Goal: Task Accomplishment & Management: Use online tool/utility

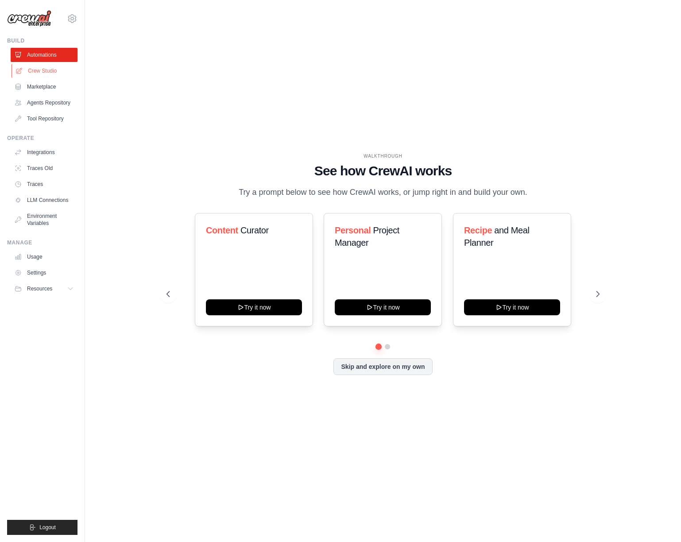
click at [62, 67] on link "Crew Studio" at bounding box center [45, 71] width 67 height 14
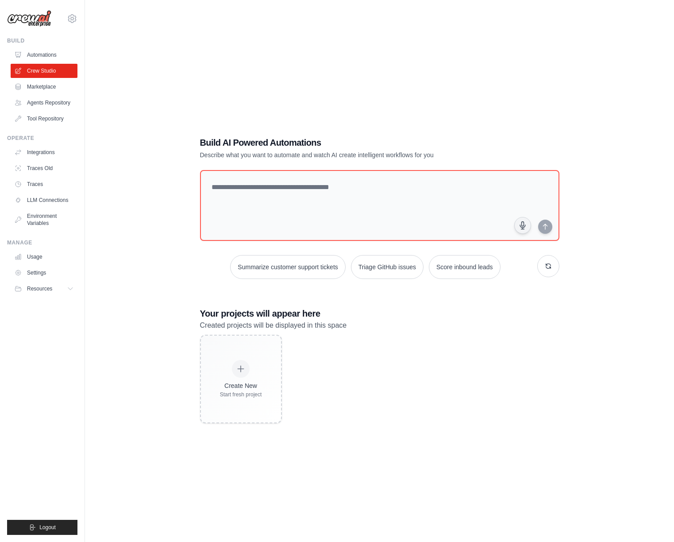
click at [54, 53] on link "Automations" at bounding box center [44, 55] width 67 height 14
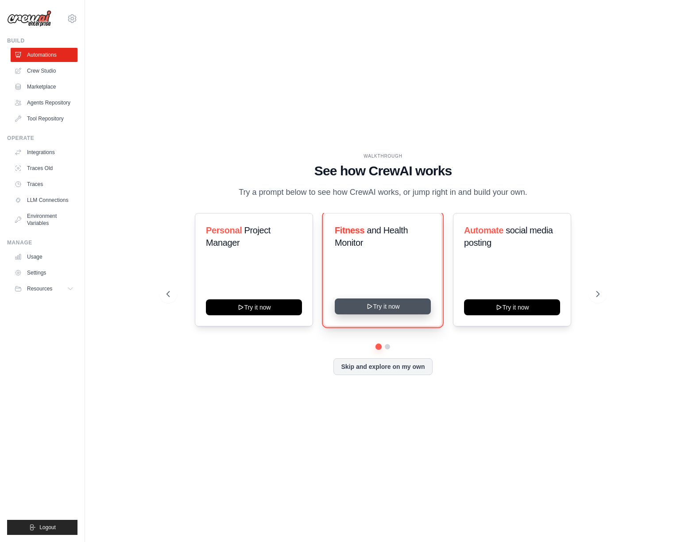
click at [397, 304] on button "Try it now" at bounding box center [383, 306] width 96 height 16
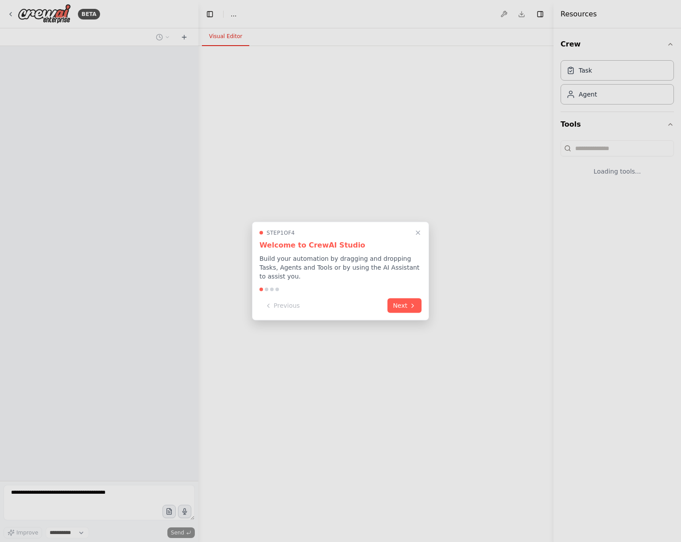
select select "****"
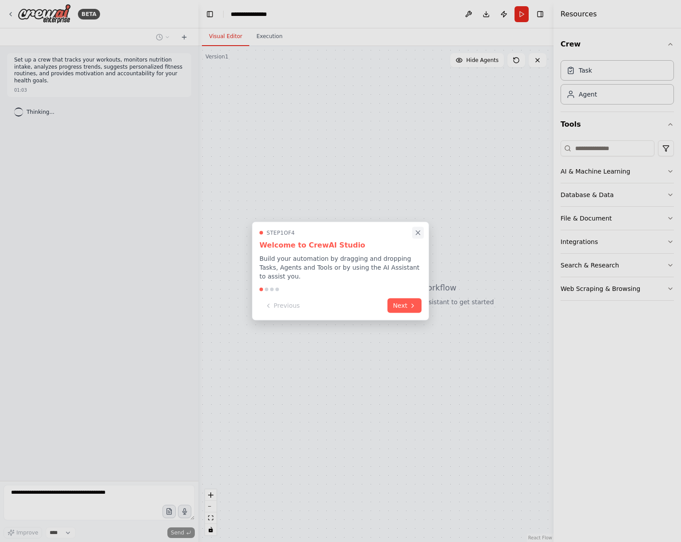
click at [419, 229] on icon "Close walkthrough" at bounding box center [418, 233] width 8 height 8
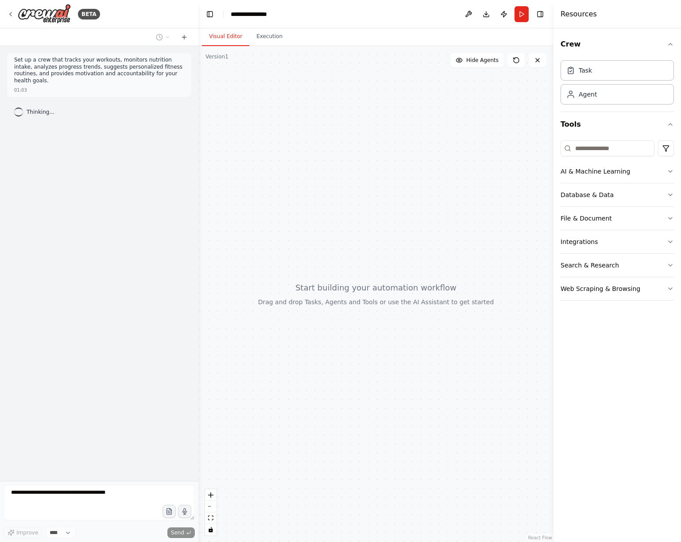
drag, startPoint x: 363, startPoint y: 227, endPoint x: 358, endPoint y: 228, distance: 5.0
click at [358, 228] on div at bounding box center [375, 294] width 355 height 496
drag, startPoint x: 357, startPoint y: 226, endPoint x: 418, endPoint y: 226, distance: 60.2
click at [418, 226] on div at bounding box center [375, 294] width 355 height 496
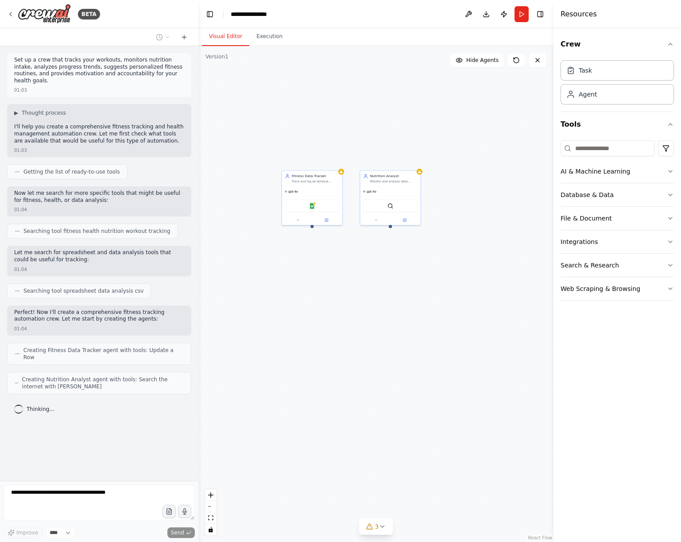
drag, startPoint x: 410, startPoint y: 231, endPoint x: 371, endPoint y: 241, distance: 40.7
click at [308, 228] on div "Fitness Data Tracker Track and log all workout activities, exercise metrics, an…" at bounding box center [375, 294] width 355 height 496
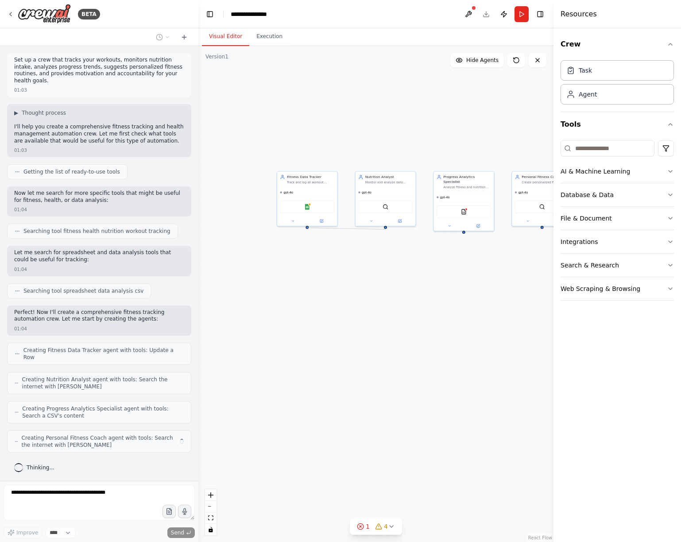
drag, startPoint x: 307, startPoint y: 228, endPoint x: 386, endPoint y: 230, distance: 78.9
click at [386, 230] on div "Fitness Data Tracker Track and log all workout activities, exercise metrics, an…" at bounding box center [375, 294] width 355 height 496
click at [308, 228] on div "Fitness Data Tracker Track and log all workout activities, exercise metrics, an…" at bounding box center [375, 294] width 355 height 496
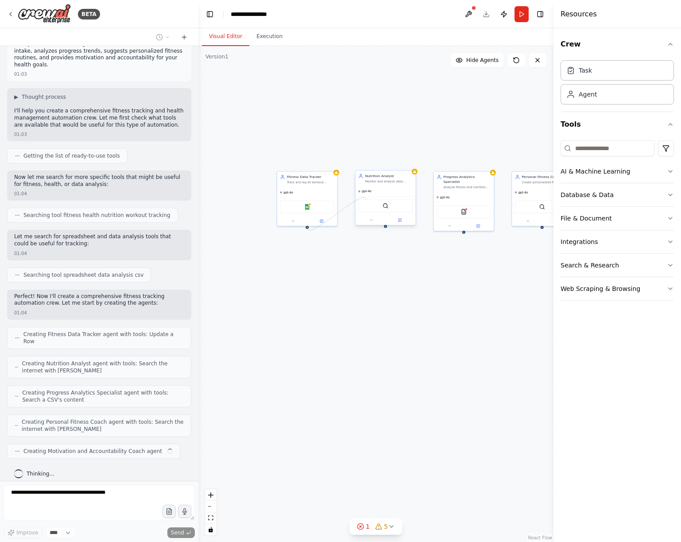
drag, startPoint x: 307, startPoint y: 227, endPoint x: 366, endPoint y: 200, distance: 65.0
click at [366, 200] on div "Fitness Data Tracker Track and log all workout activities, exercise metrics, an…" at bounding box center [350, 284] width 196 height 274
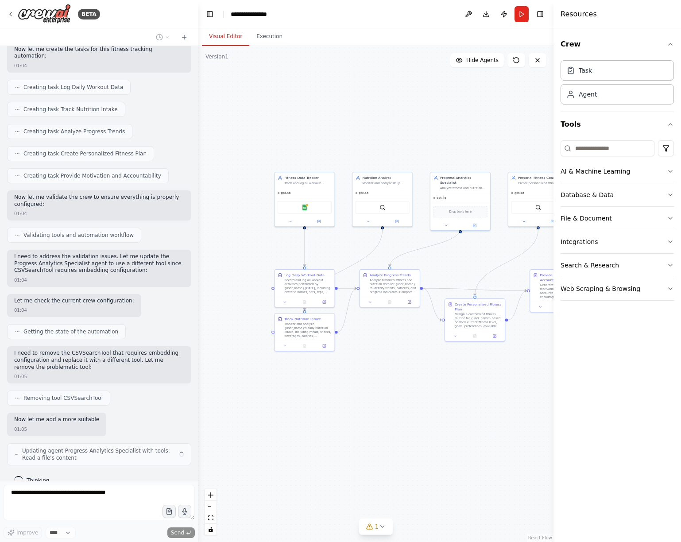
scroll to position [446, 0]
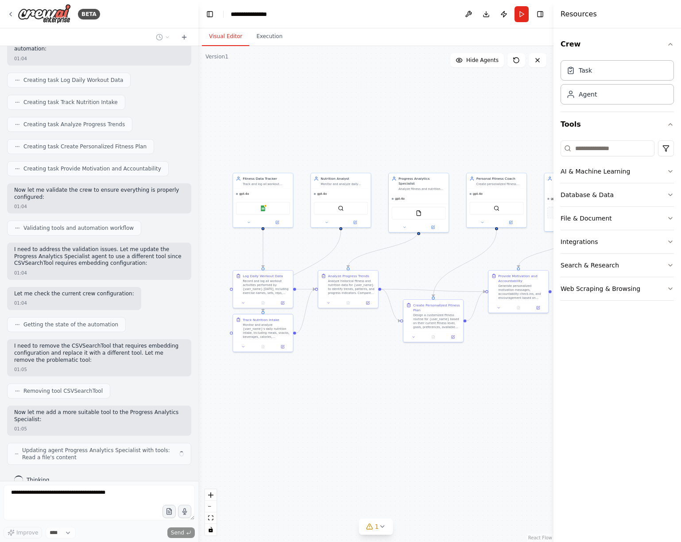
drag, startPoint x: 415, startPoint y: 147, endPoint x: 373, endPoint y: 147, distance: 42.5
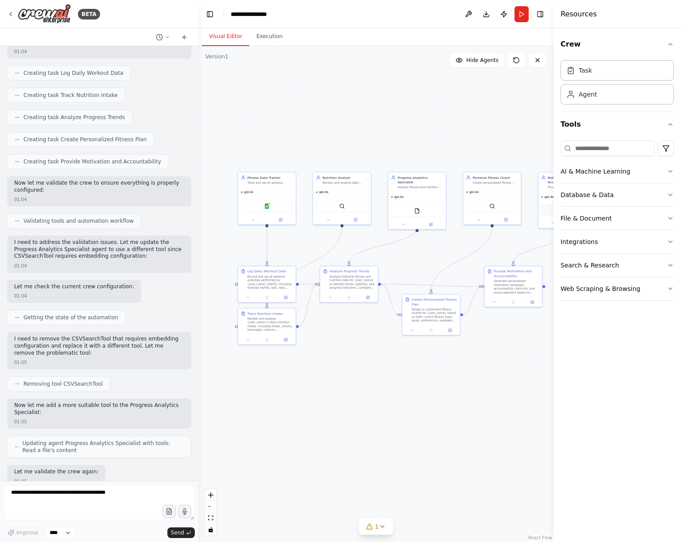
scroll to position [499, 0]
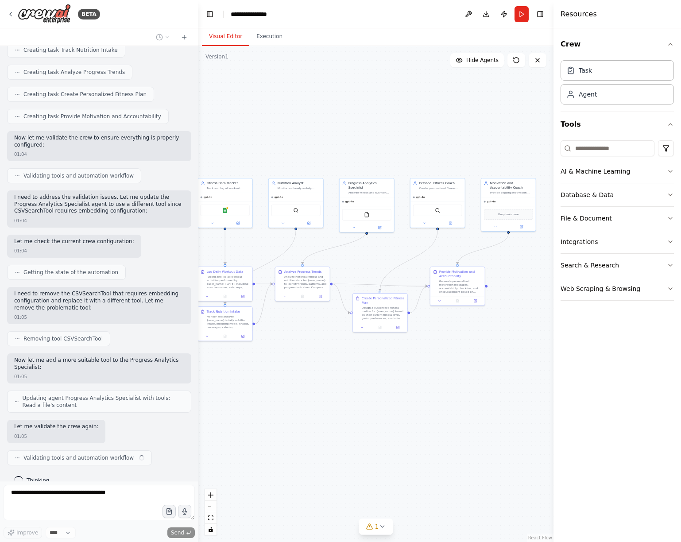
drag, startPoint x: 367, startPoint y: 154, endPoint x: 344, endPoint y: 155, distance: 23.5
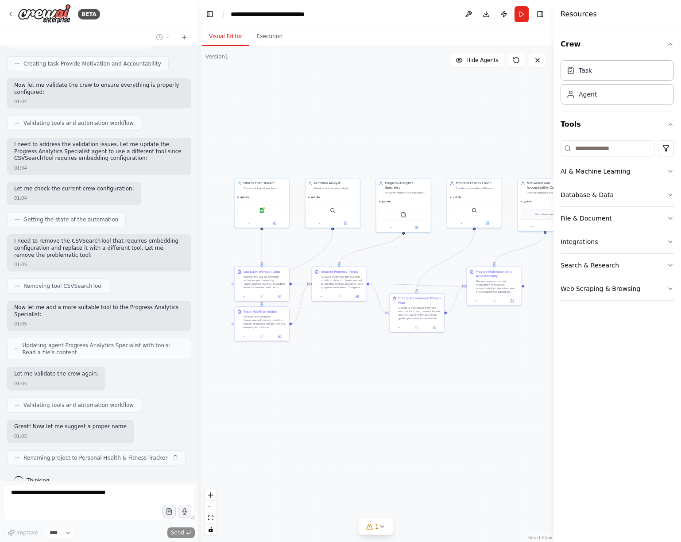
scroll to position [551, 0]
drag, startPoint x: 372, startPoint y: 155, endPoint x: 409, endPoint y: 155, distance: 37.6
click at [526, 13] on button "Run" at bounding box center [522, 14] width 14 height 16
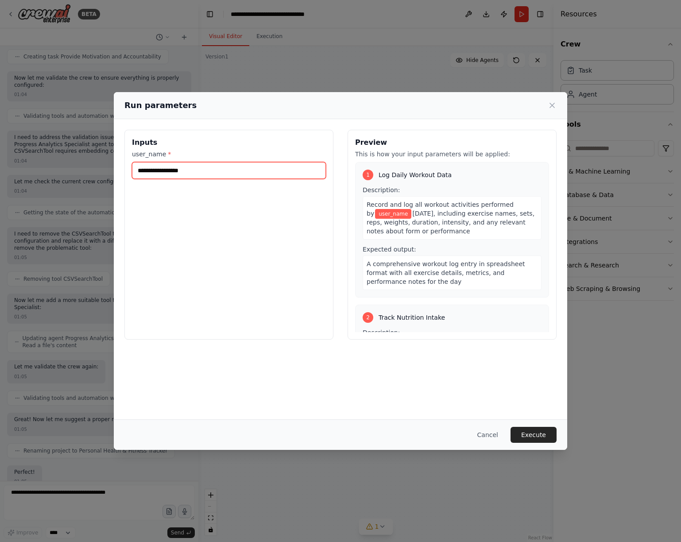
click at [246, 170] on input "user_name *" at bounding box center [229, 170] width 194 height 17
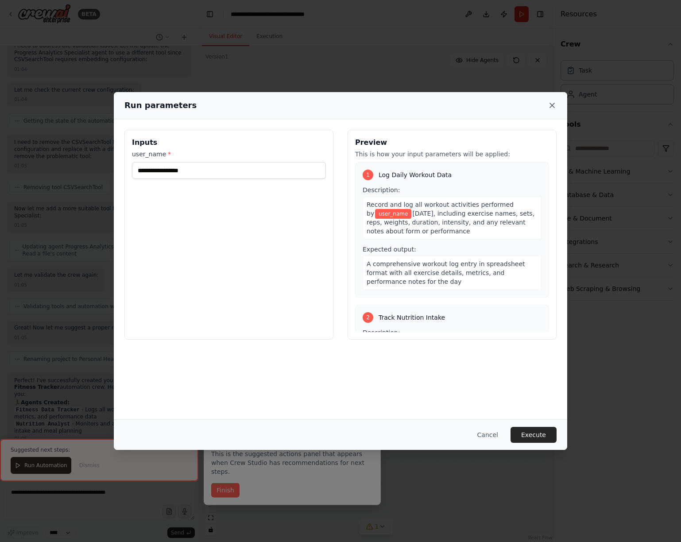
click at [551, 105] on icon at bounding box center [552, 105] width 9 height 9
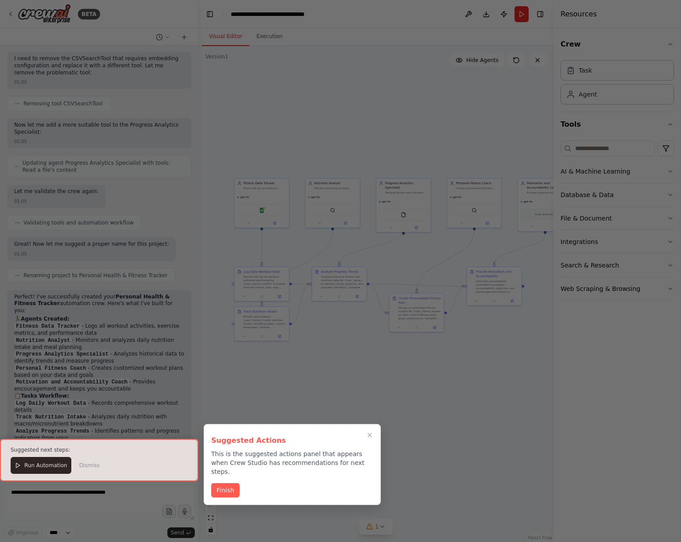
click at [372, 441] on h3 "Suggested Actions" at bounding box center [292, 440] width 162 height 11
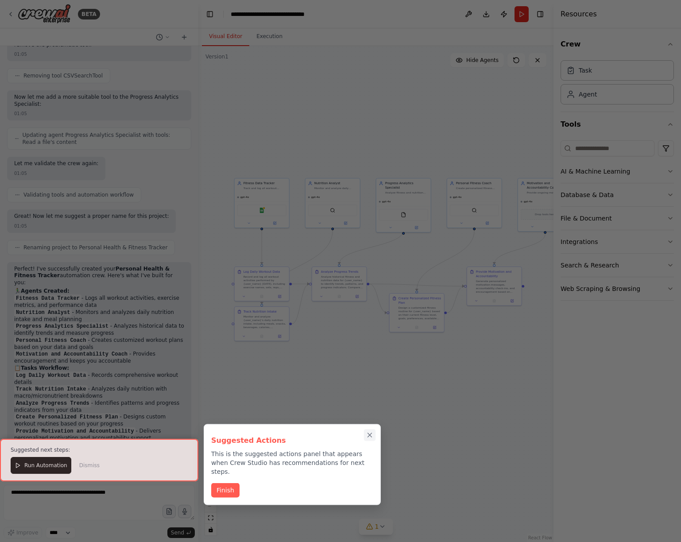
click at [372, 438] on icon "Close walkthrough" at bounding box center [370, 435] width 8 height 8
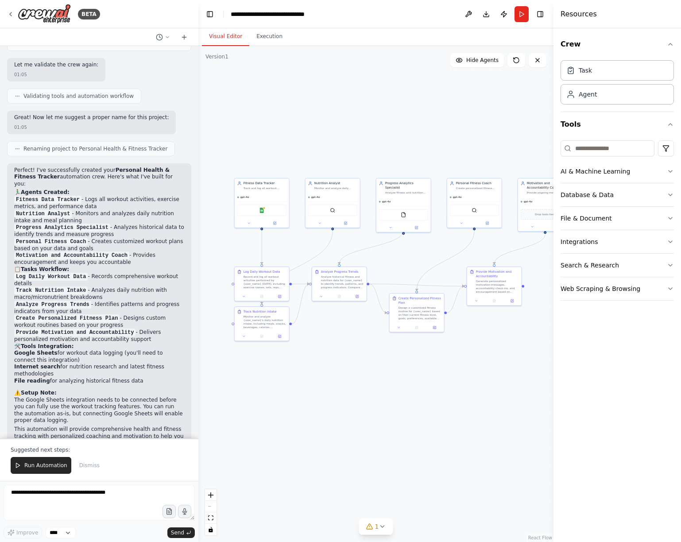
scroll to position [867, 0]
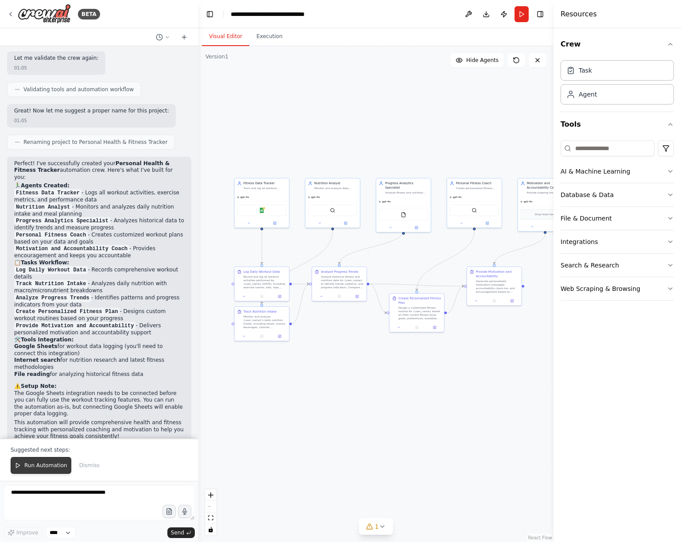
click at [33, 461] on button "Run Automation" at bounding box center [41, 465] width 61 height 17
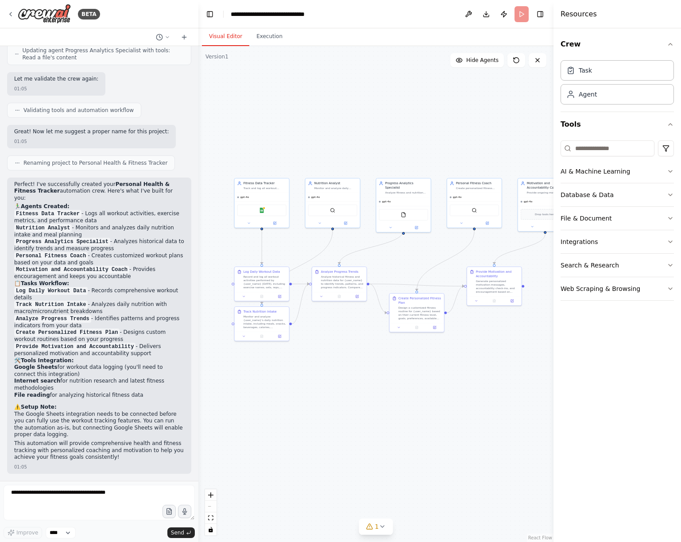
scroll to position [825, 0]
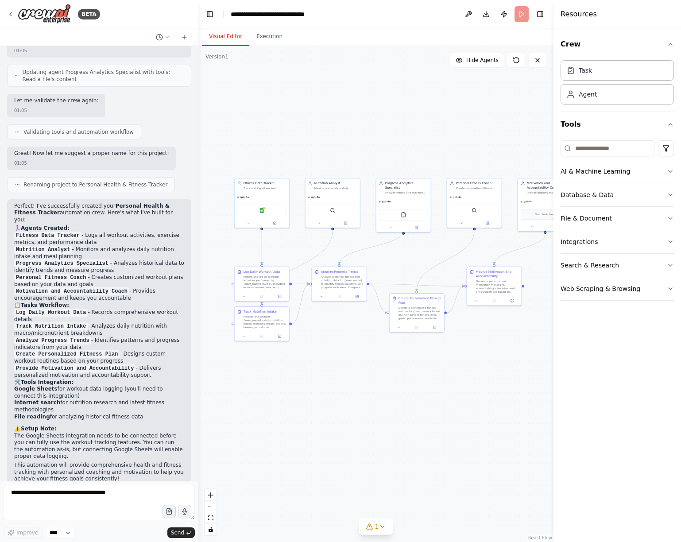
click at [521, 15] on header "**********" at bounding box center [375, 14] width 355 height 28
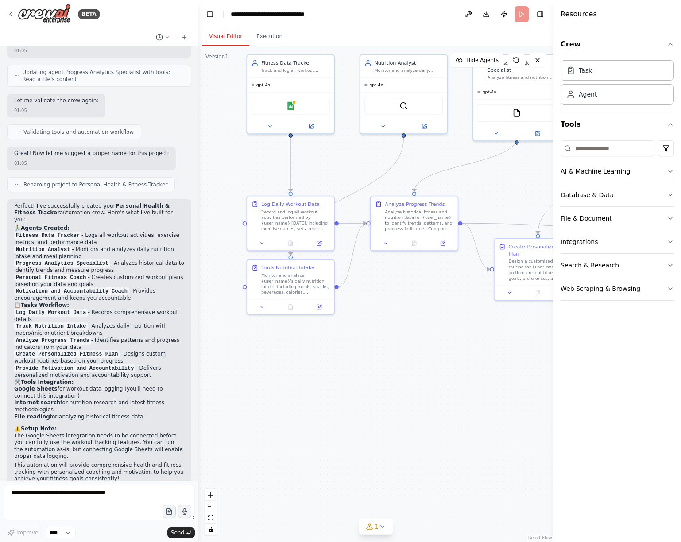
click at [279, 386] on div ".deletable-edge-delete-btn { width: 20px; height: 20px; border: 0px solid #ffff…" at bounding box center [375, 294] width 355 height 496
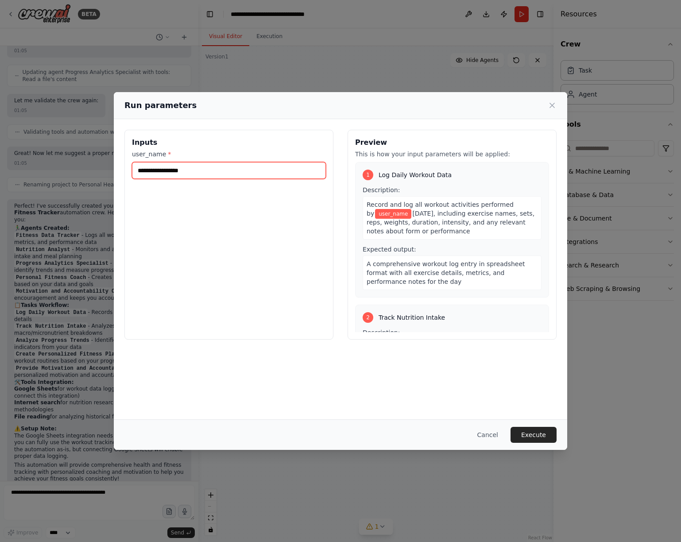
click at [276, 171] on input "user_name *" at bounding box center [229, 170] width 194 height 17
type input "***"
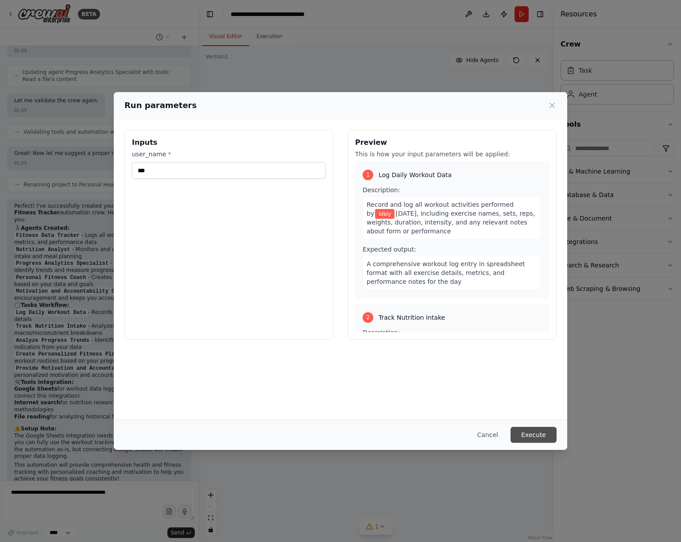
click at [531, 438] on button "Execute" at bounding box center [534, 435] width 46 height 16
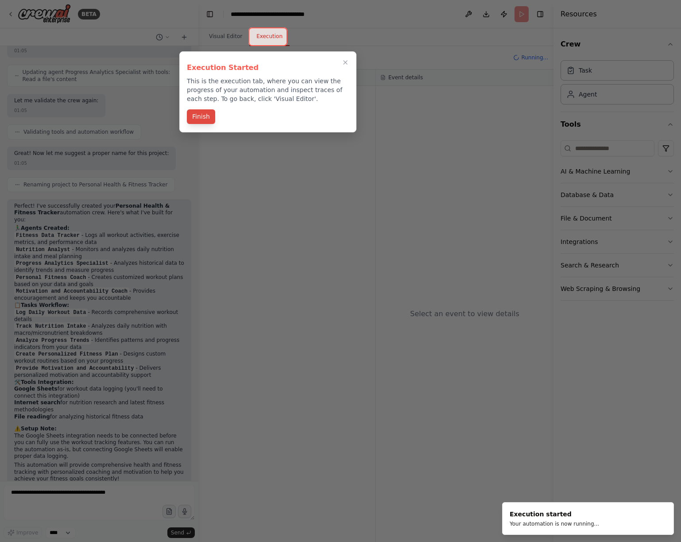
click at [191, 116] on button "Finish" at bounding box center [201, 116] width 28 height 15
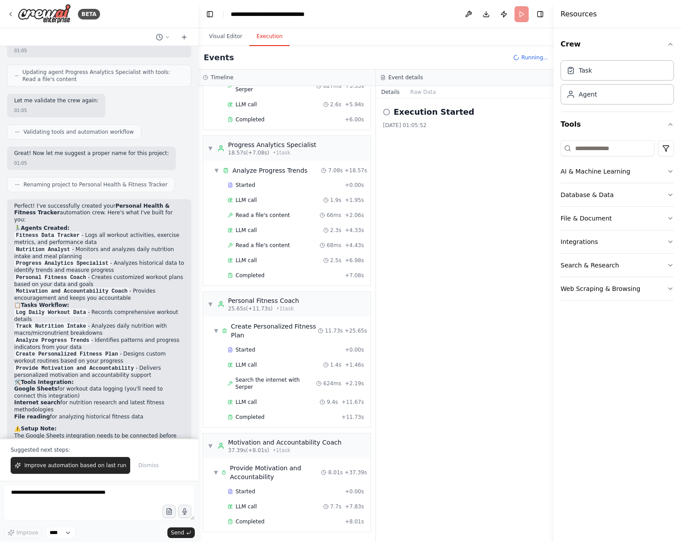
scroll to position [867, 0]
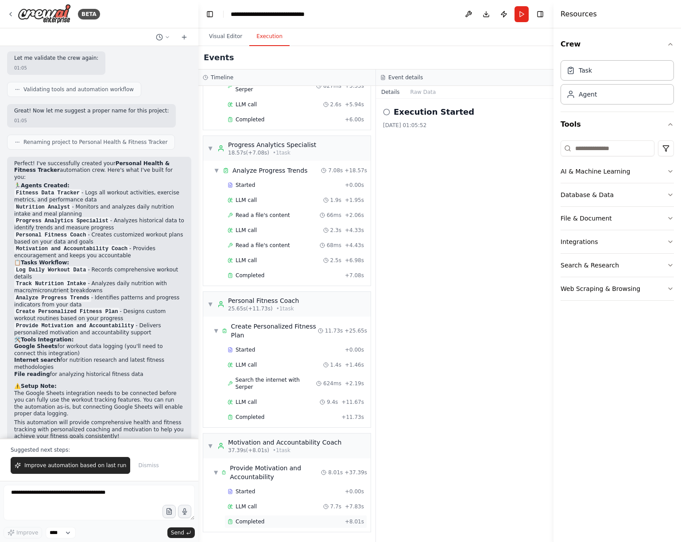
click at [255, 518] on span "Completed" at bounding box center [250, 521] width 29 height 7
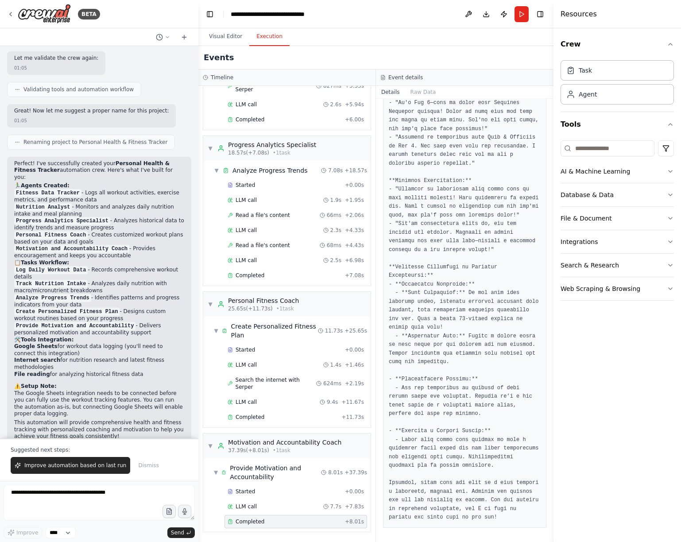
scroll to position [278, 0]
